Goal: Transaction & Acquisition: Purchase product/service

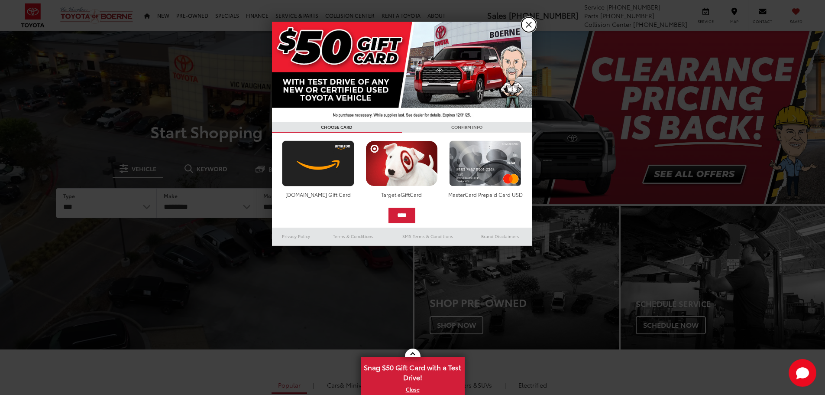
click at [528, 28] on link "X" at bounding box center [529, 24] width 15 height 15
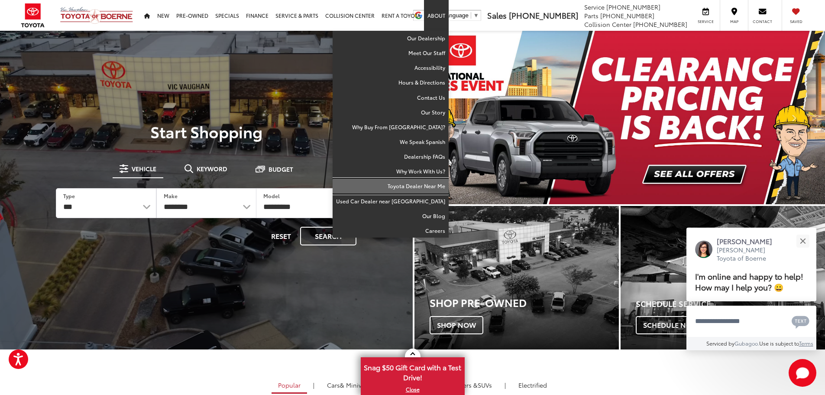
click at [435, 185] on link "Toyota Dealer Near Me" at bounding box center [391, 186] width 116 height 15
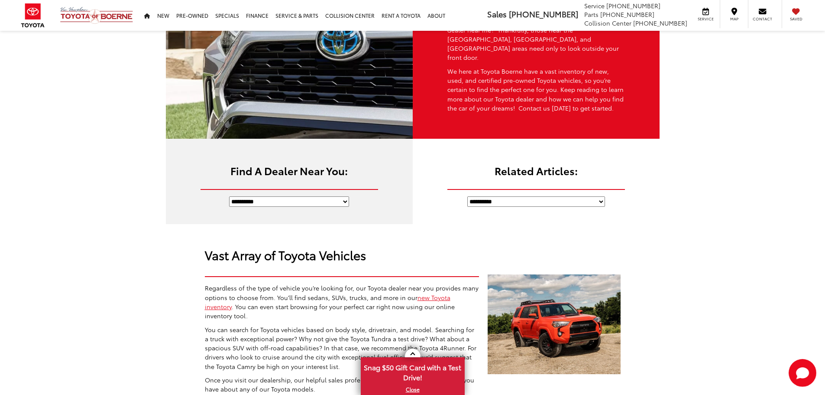
scroll to position [87, 0]
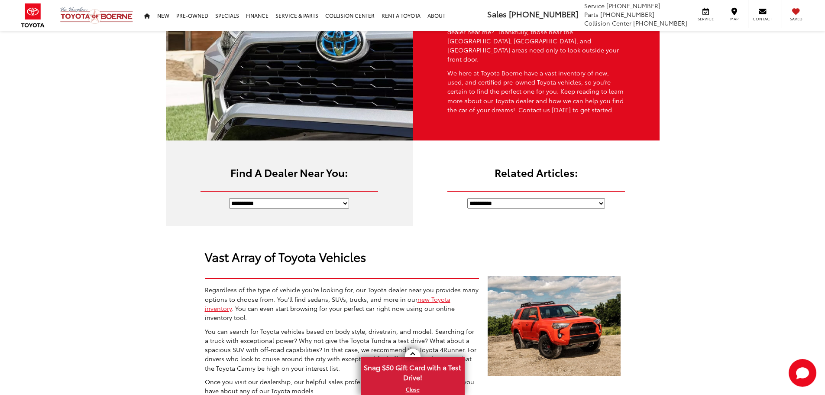
click at [317, 198] on select "**********" at bounding box center [289, 203] width 120 height 10
click at [564, 200] on div "**********" at bounding box center [536, 182] width 247 height 85
click at [562, 198] on select "**********" at bounding box center [537, 203] width 138 height 10
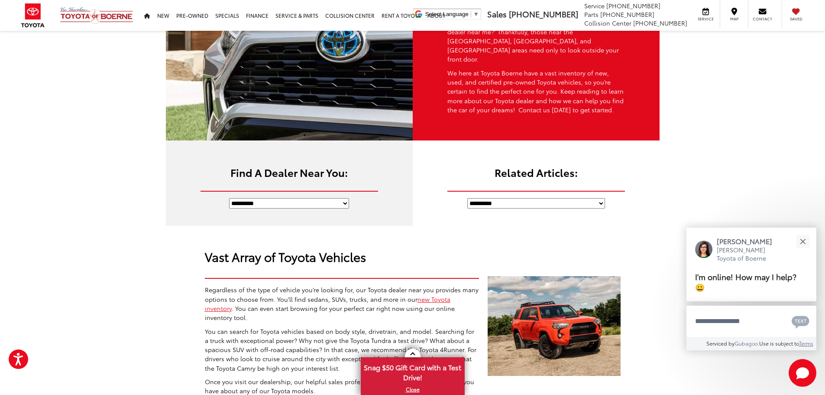
click at [310, 198] on select "**********" at bounding box center [289, 203] width 120 height 10
click at [804, 243] on div "Close" at bounding box center [803, 241] width 6 height 6
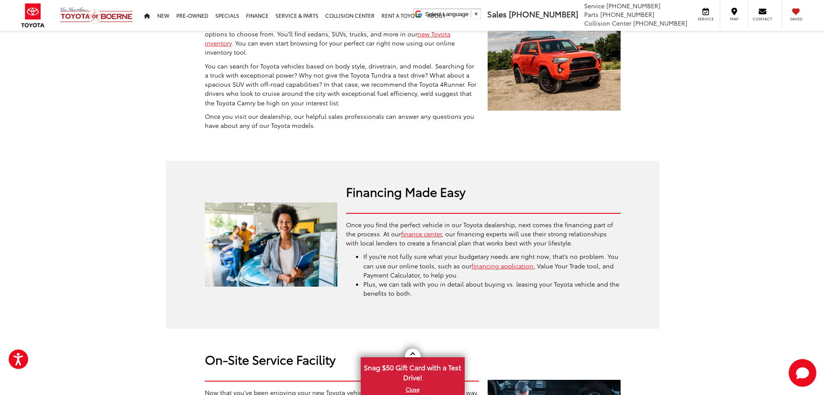
scroll to position [347, 0]
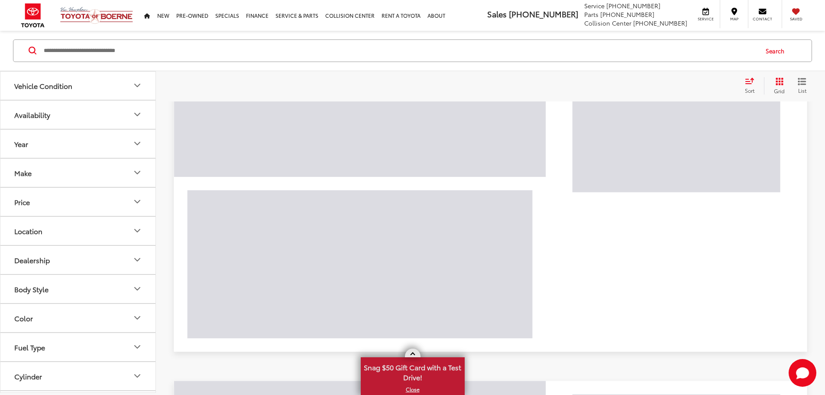
scroll to position [316, 0]
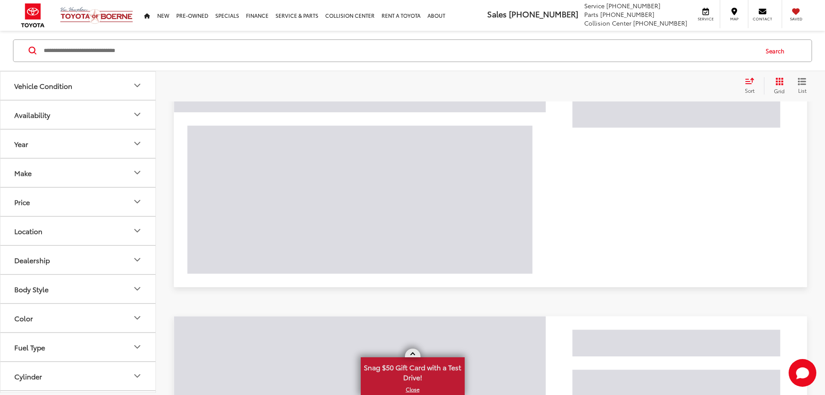
click at [413, 351] on link at bounding box center [413, 352] width 16 height 9
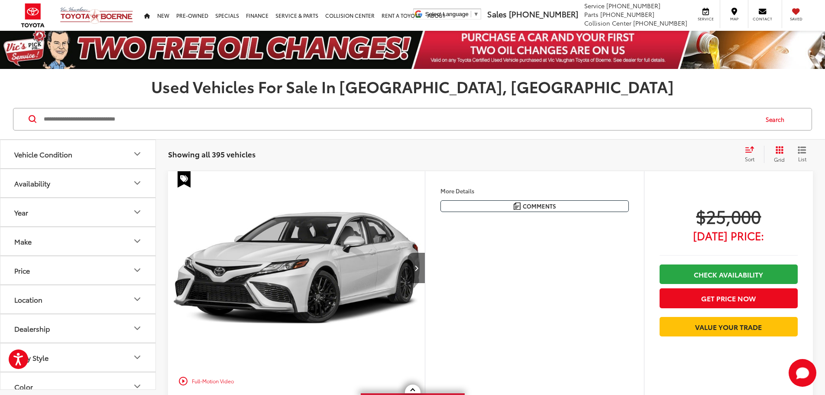
scroll to position [0, 0]
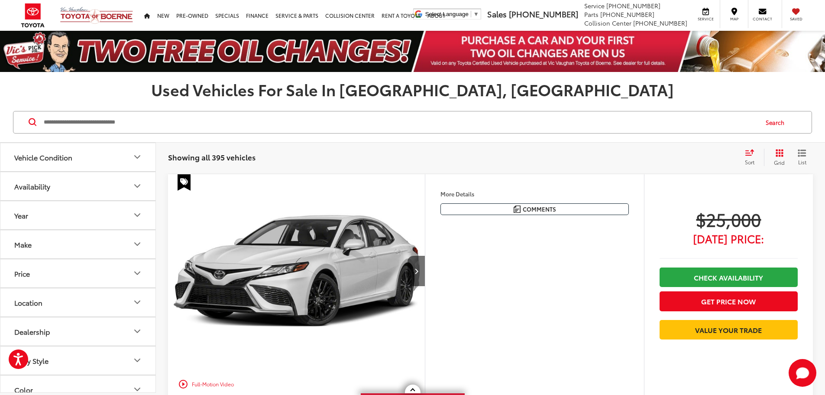
drag, startPoint x: 385, startPoint y: 93, endPoint x: 504, endPoint y: 88, distance: 119.3
click at [504, 88] on h1 "Used Vehicles For Sale In San Antonio, TX" at bounding box center [412, 89] width 825 height 17
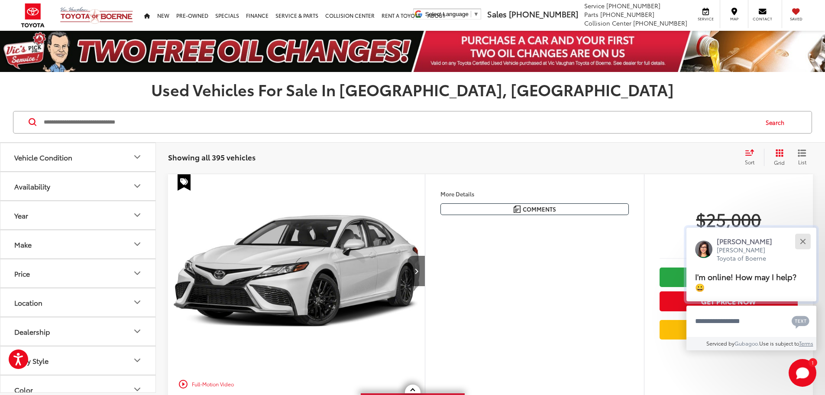
click at [808, 241] on button "Close" at bounding box center [803, 241] width 19 height 19
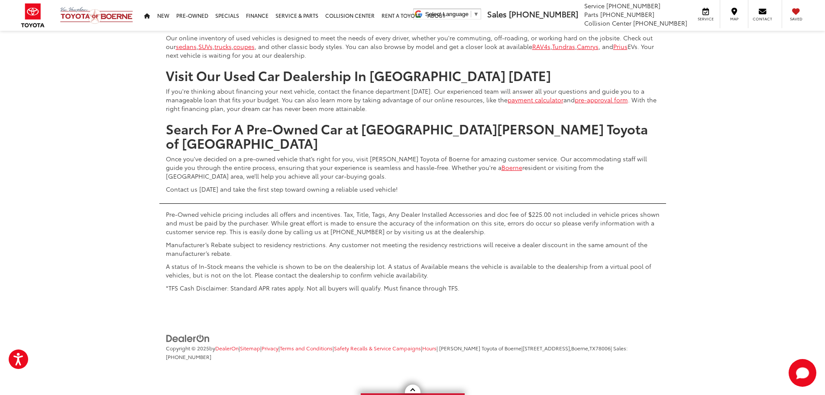
scroll to position [4941, 0]
drag, startPoint x: 259, startPoint y: 349, endPoint x: 400, endPoint y: 268, distance: 162.1
click at [259, 349] on link "Sitemap" at bounding box center [250, 347] width 20 height 7
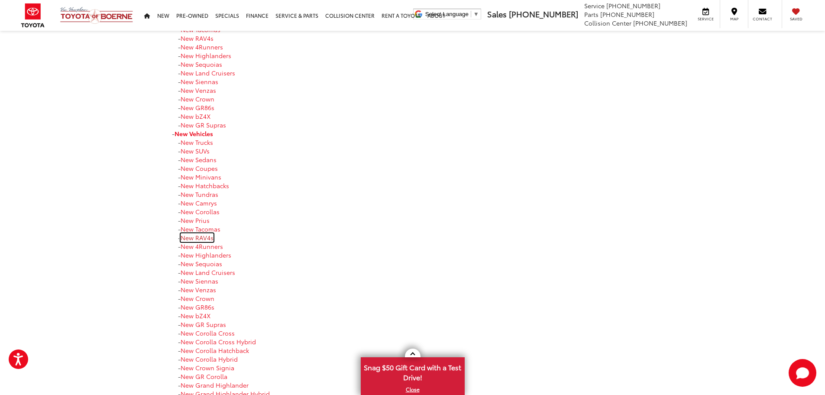
click at [205, 239] on link "New RAV4s" at bounding box center [197, 237] width 33 height 9
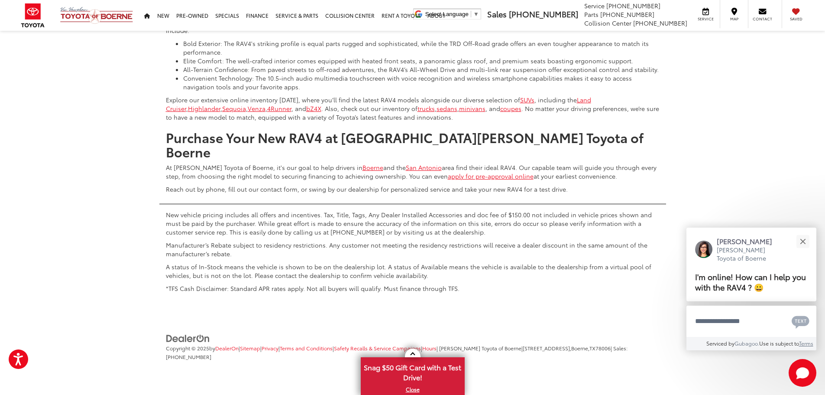
scroll to position [4648, 0]
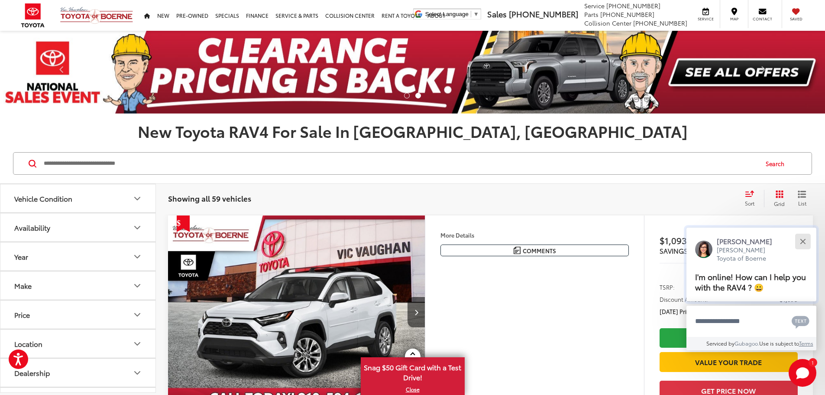
click at [799, 244] on button "Close" at bounding box center [803, 241] width 19 height 19
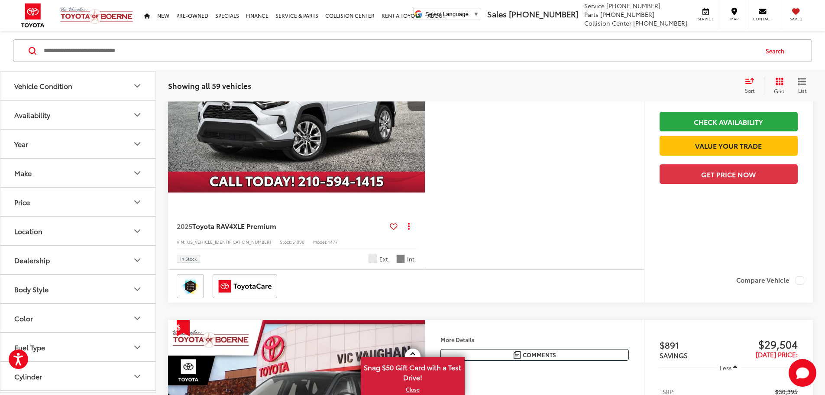
scroll to position [217, 0]
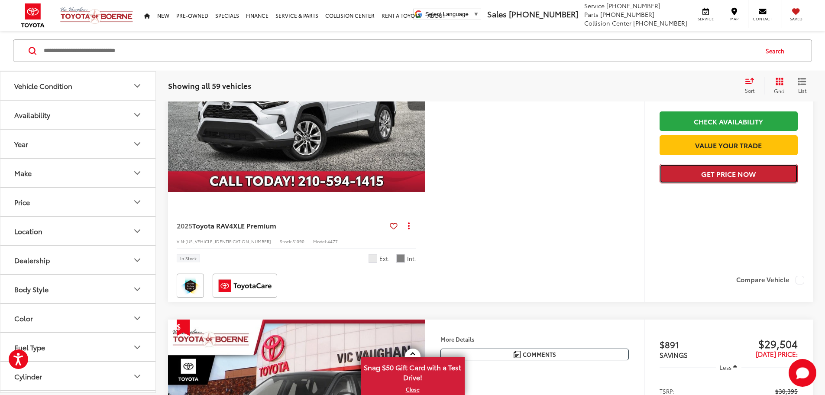
click at [720, 183] on button "Get Price Now" at bounding box center [729, 173] width 138 height 19
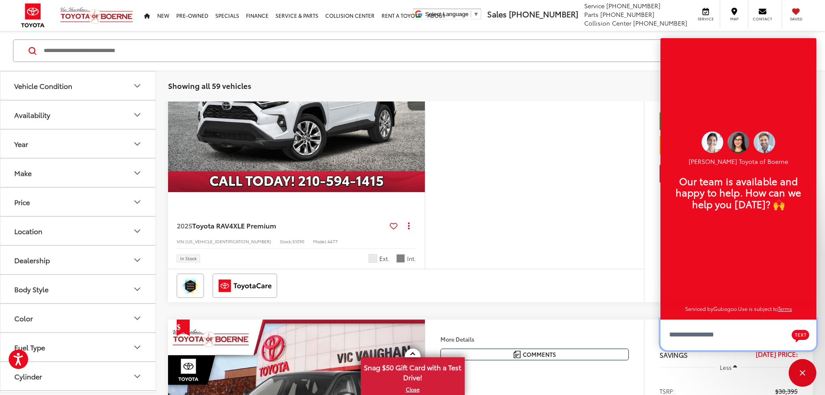
scroll to position [10, 0]
click at [793, 375] on div "Close" at bounding box center [803, 373] width 28 height 28
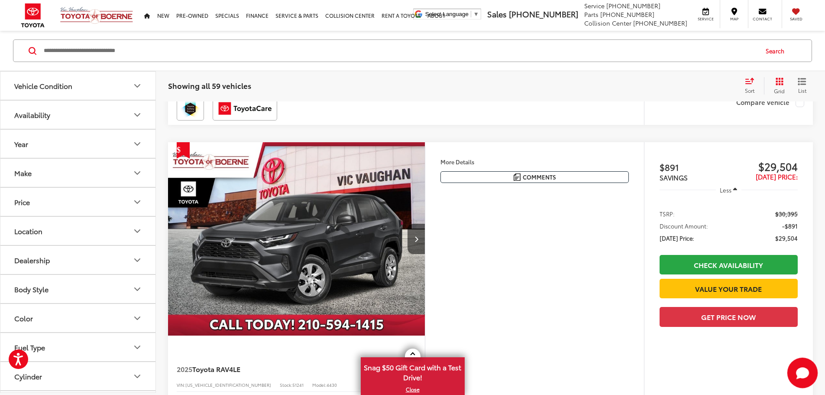
scroll to position [173, 0]
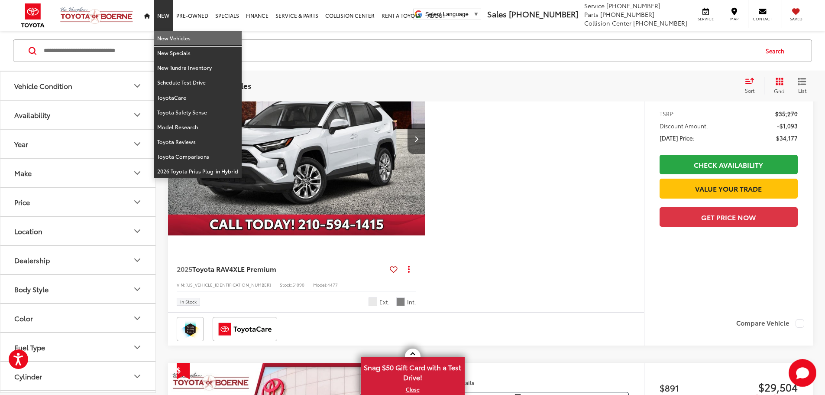
drag, startPoint x: 168, startPoint y: 37, endPoint x: 829, endPoint y: 325, distance: 720.9
click at [168, 37] on link "New Vehicles" at bounding box center [198, 38] width 88 height 15
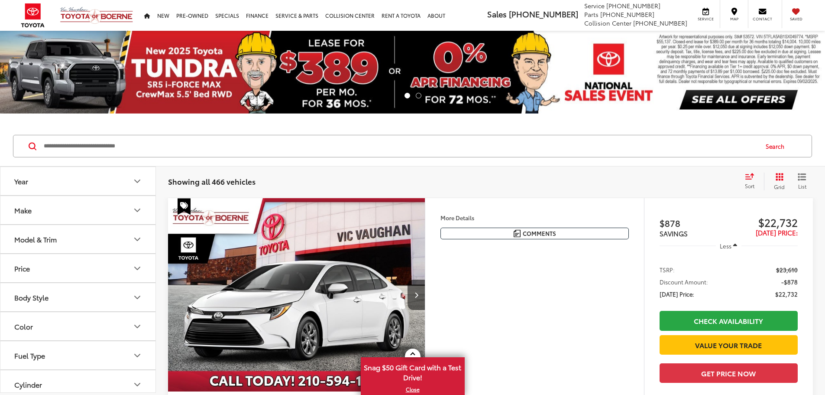
click at [115, 240] on button "Model & Trim" at bounding box center [78, 239] width 156 height 28
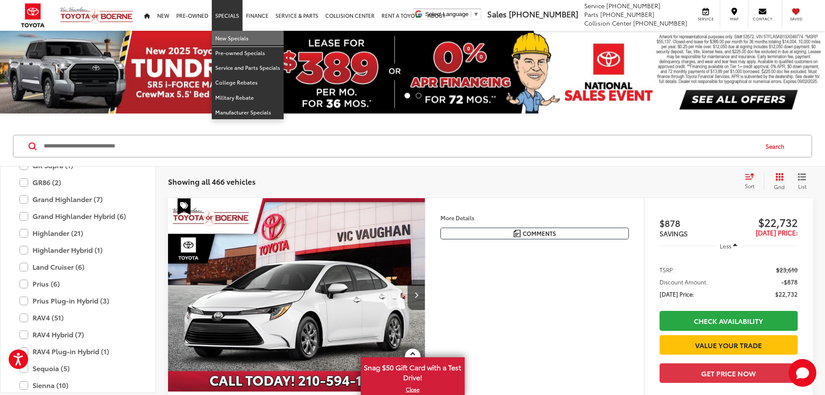
drag, startPoint x: 227, startPoint y: 32, endPoint x: 268, endPoint y: 42, distance: 42.0
click at [227, 32] on link "New Specials" at bounding box center [248, 38] width 72 height 15
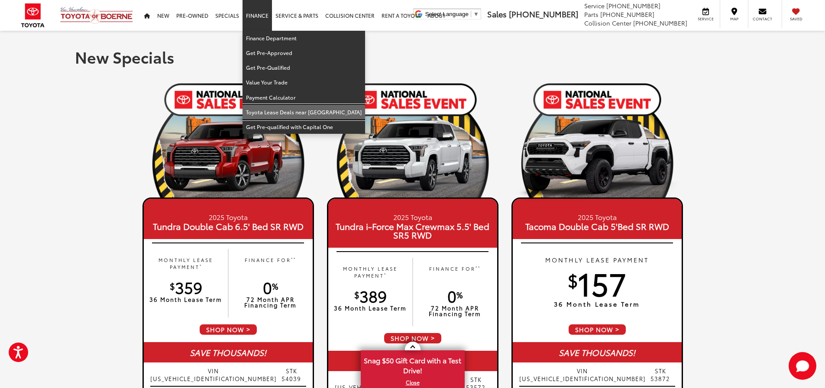
click at [291, 114] on link "Toyota Lease Deals near [GEOGRAPHIC_DATA]" at bounding box center [304, 112] width 123 height 15
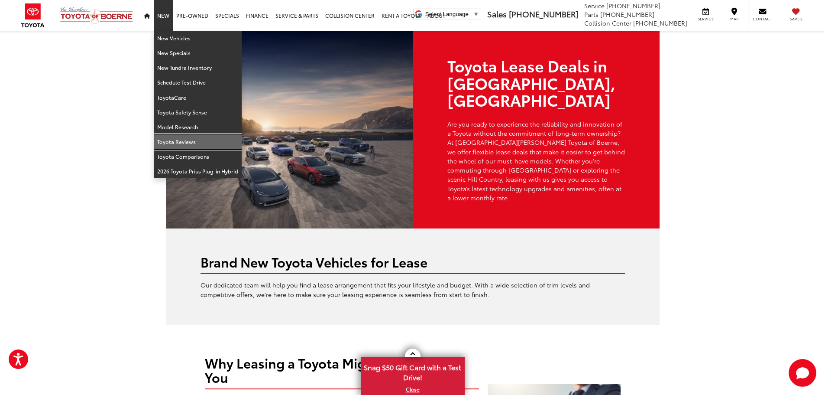
click at [201, 145] on link "Toyota Reviews" at bounding box center [198, 141] width 88 height 15
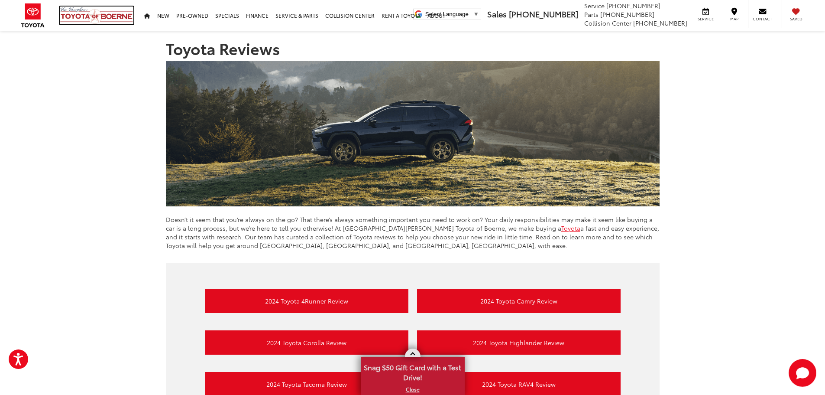
drag, startPoint x: 74, startPoint y: 18, endPoint x: 398, endPoint y: 390, distance: 493.5
click at [74, 18] on img at bounding box center [97, 15] width 74 height 18
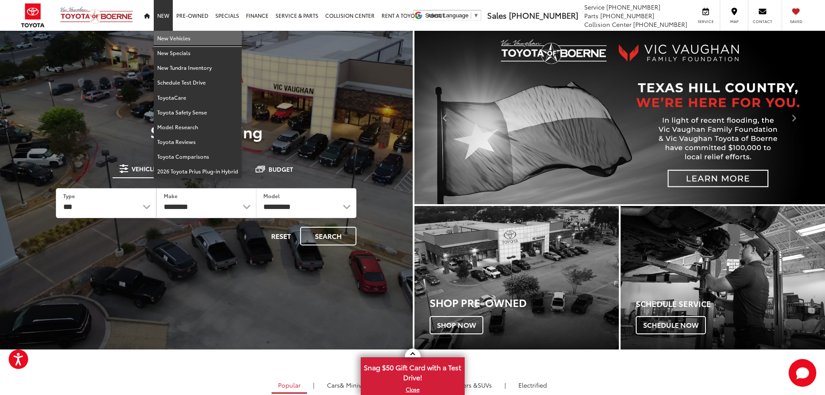
click at [165, 39] on link "New Vehicles" at bounding box center [198, 38] width 88 height 15
